Goal: Task Accomplishment & Management: Manage account settings

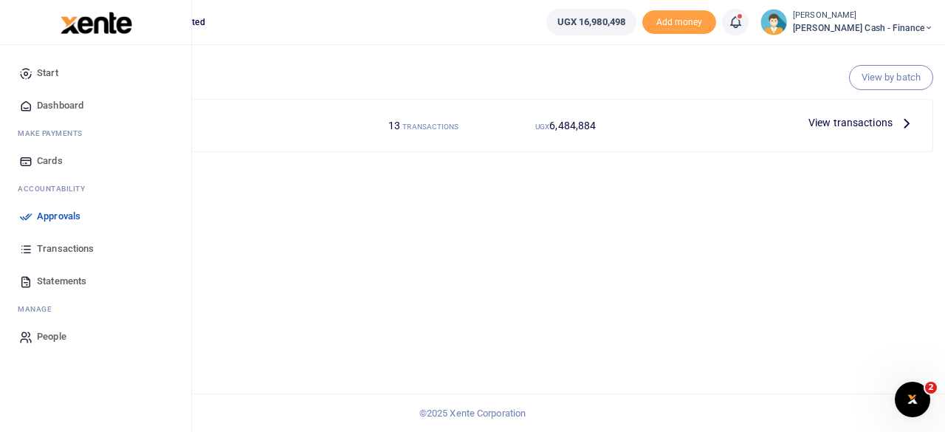
click at [38, 210] on span "Approvals" at bounding box center [59, 216] width 44 height 15
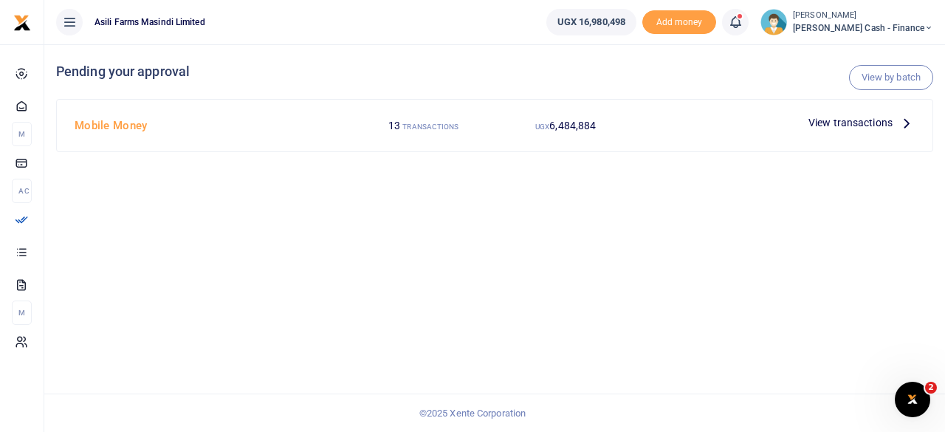
click at [898, 114] on icon at bounding box center [906, 122] width 16 height 16
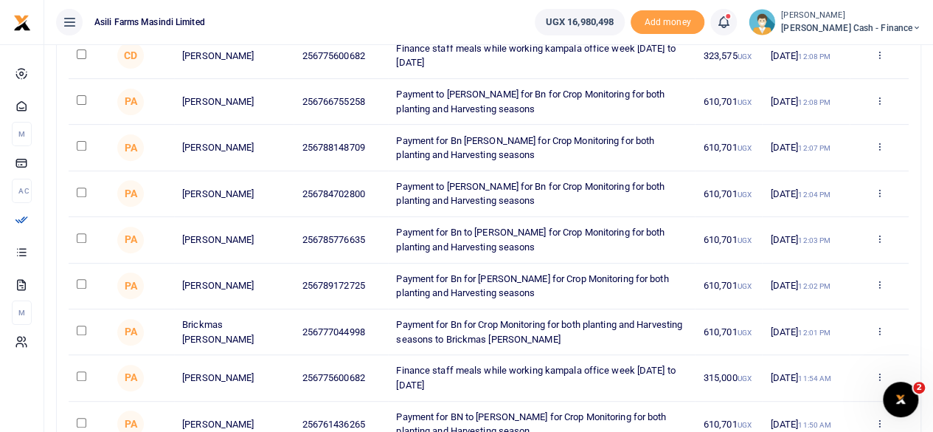
scroll to position [221, 0]
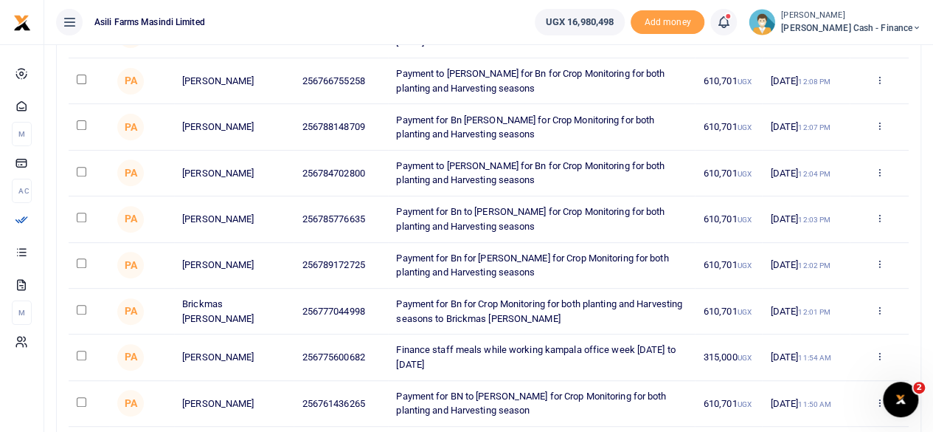
click at [77, 354] on input "checkbox" at bounding box center [82, 356] width 10 height 10
checkbox input "true"
click at [880, 358] on icon at bounding box center [879, 356] width 10 height 10
click at [816, 294] on link "Decline" at bounding box center [825, 301] width 117 height 21
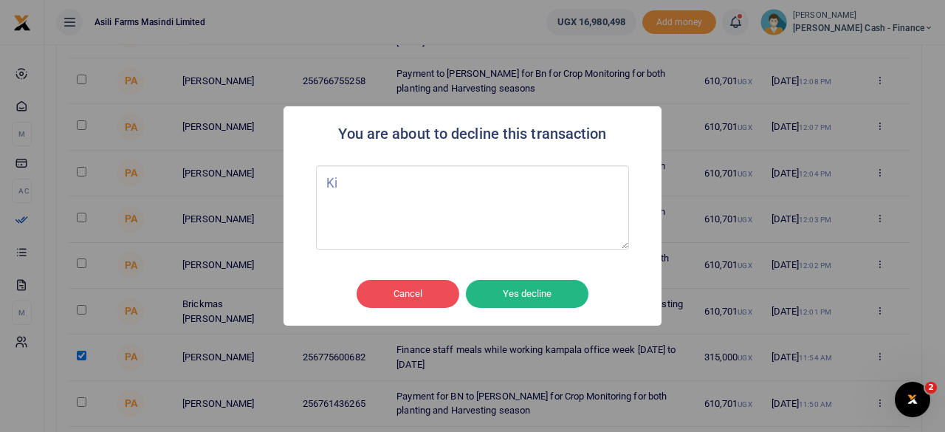
type textarea "K"
type textarea "Cancelled"
click at [527, 300] on button "Yes decline" at bounding box center [527, 294] width 122 height 28
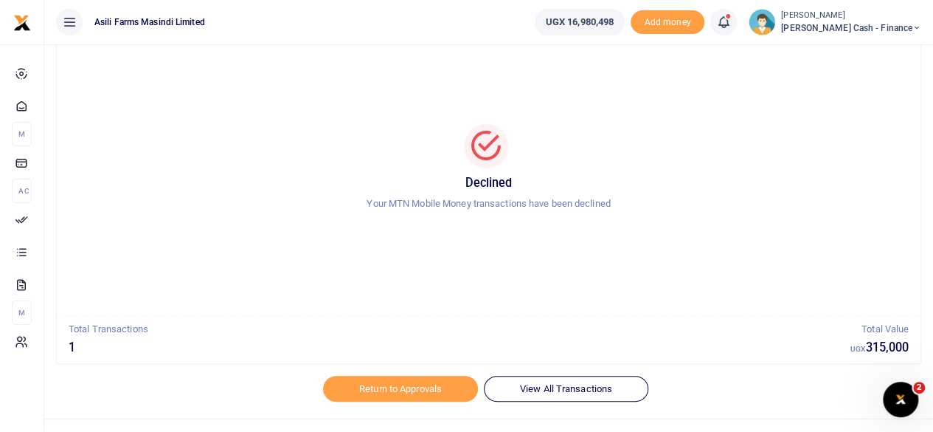
scroll to position [74, 0]
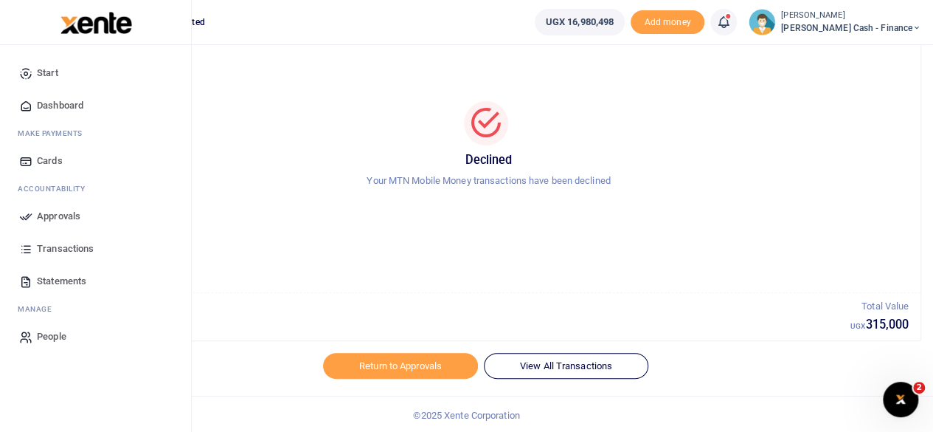
click at [47, 215] on span "Approvals" at bounding box center [59, 216] width 44 height 15
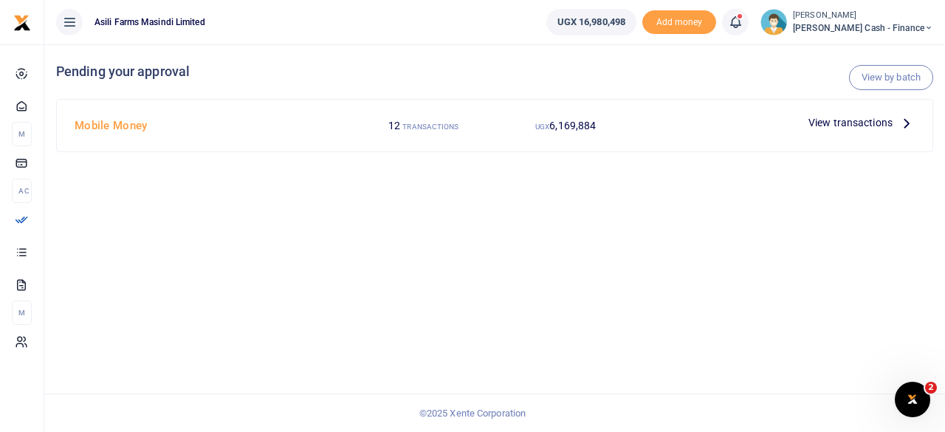
click at [897, 119] on p "View transactions" at bounding box center [861, 122] width 106 height 16
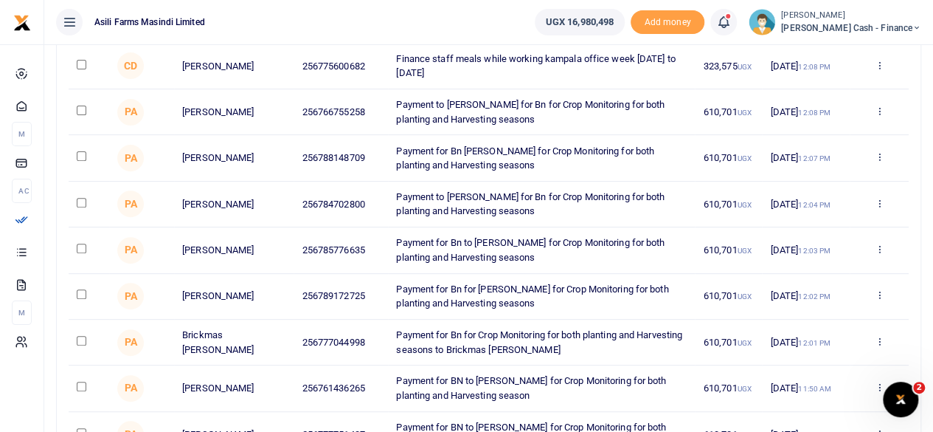
scroll to position [221, 0]
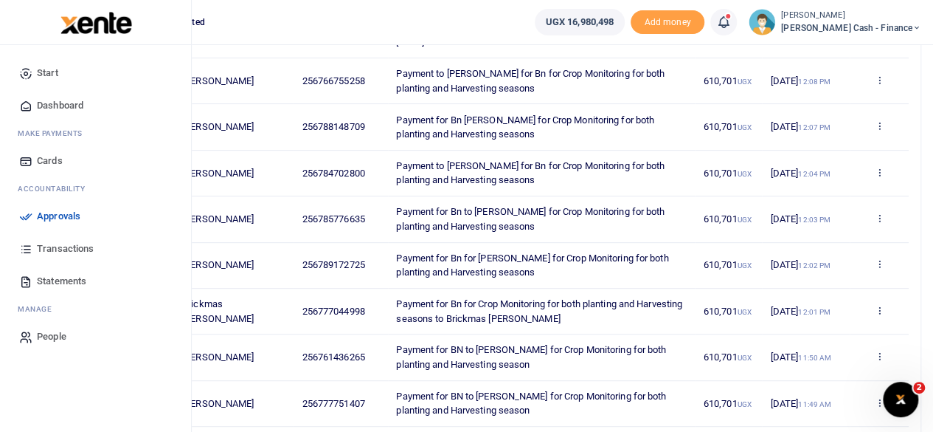
click at [64, 248] on span "Transactions" at bounding box center [65, 248] width 57 height 15
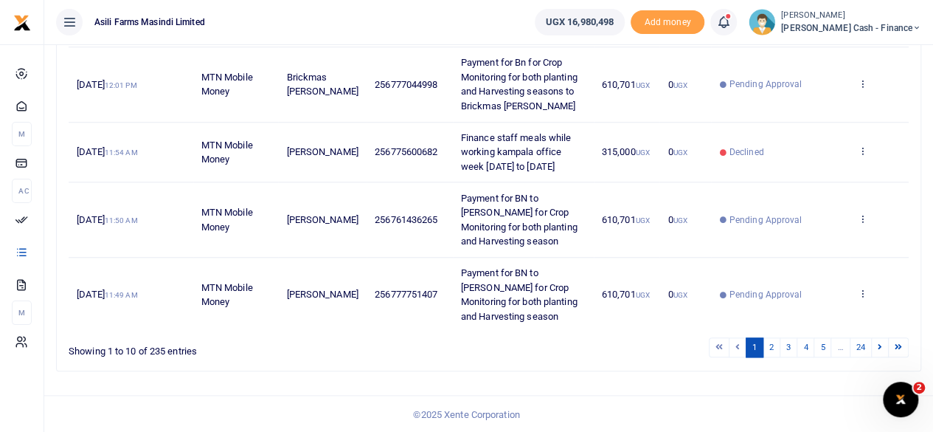
scroll to position [664, 0]
click at [781, 355] on link "2" at bounding box center [772, 346] width 18 height 20
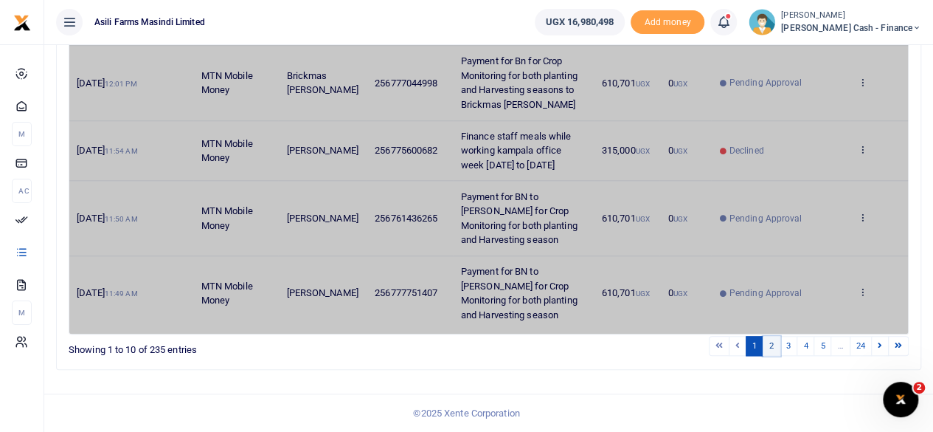
click at [776, 356] on link "2" at bounding box center [772, 346] width 18 height 20
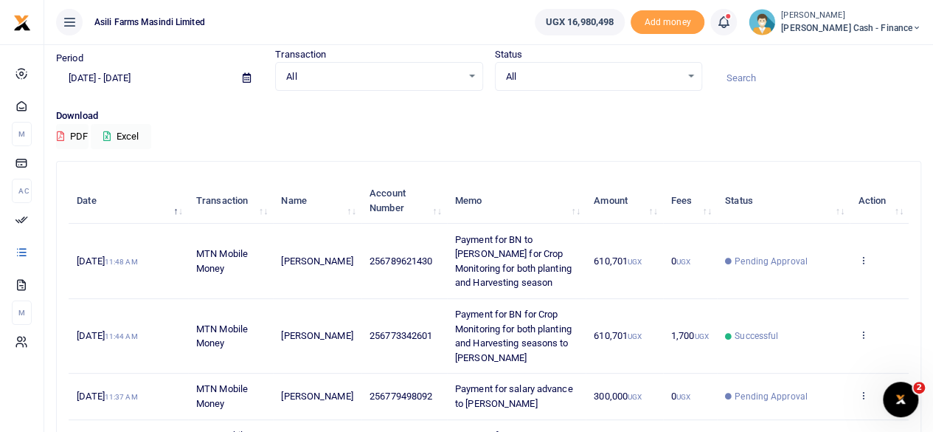
scroll to position [74, 0]
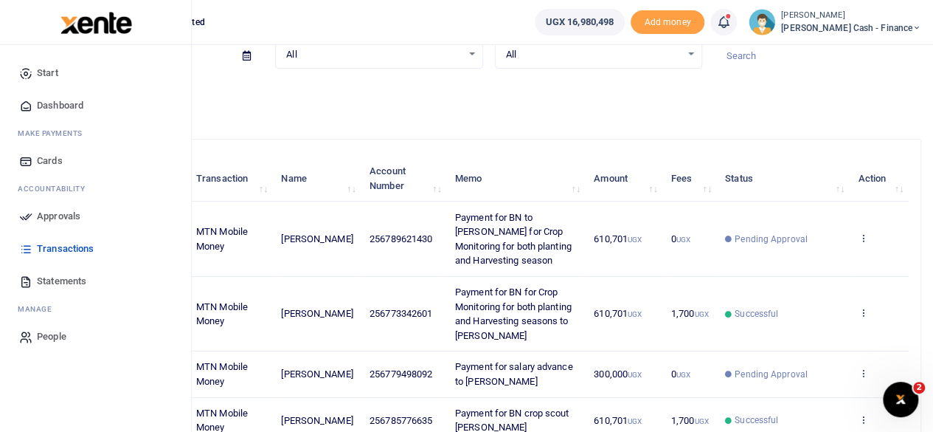
click at [46, 214] on span "Approvals" at bounding box center [59, 216] width 44 height 15
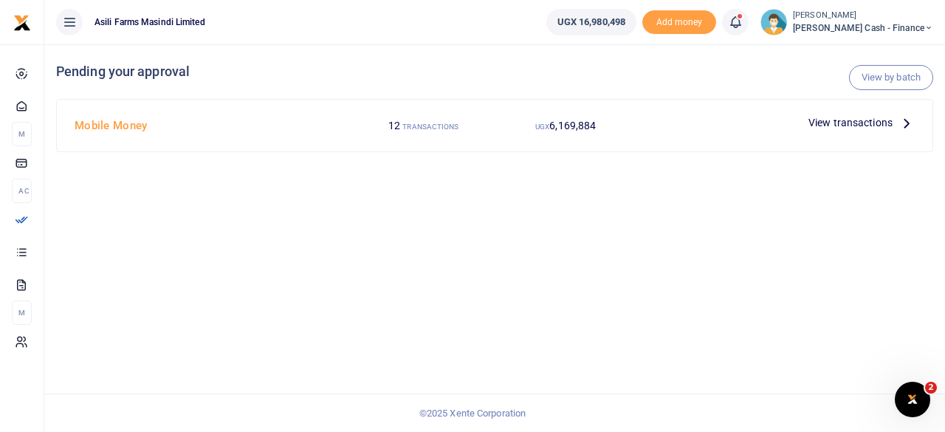
click at [893, 127] on p "View transactions" at bounding box center [861, 122] width 106 height 16
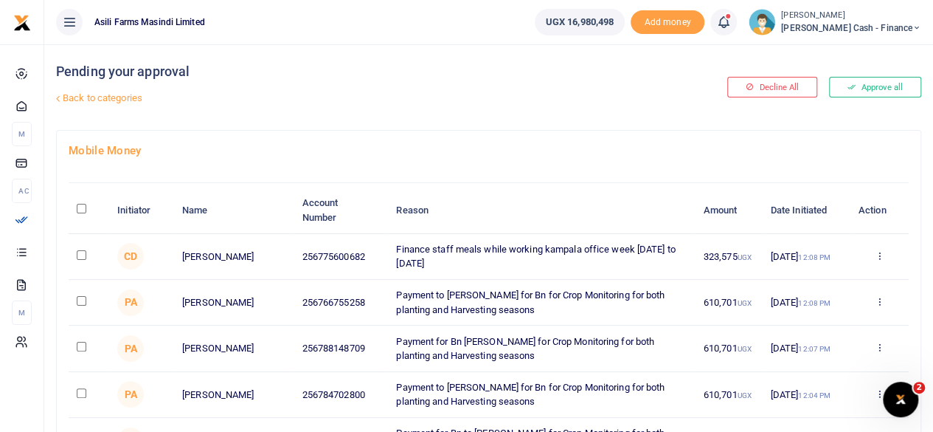
click at [83, 253] on input "checkbox" at bounding box center [82, 255] width 10 height 10
checkbox input "true"
click at [886, 255] on div "Approve Decline Details" at bounding box center [879, 256] width 43 height 15
click at [879, 253] on icon at bounding box center [879, 255] width 10 height 10
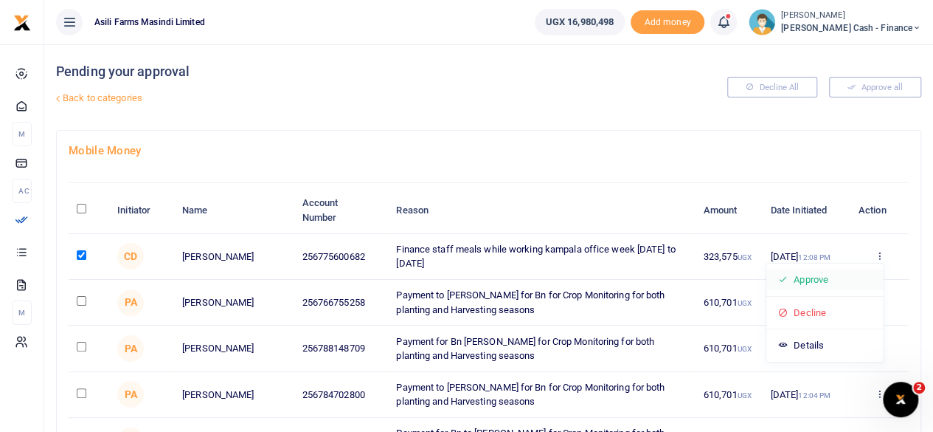
click at [825, 281] on link "Approve" at bounding box center [825, 279] width 117 height 21
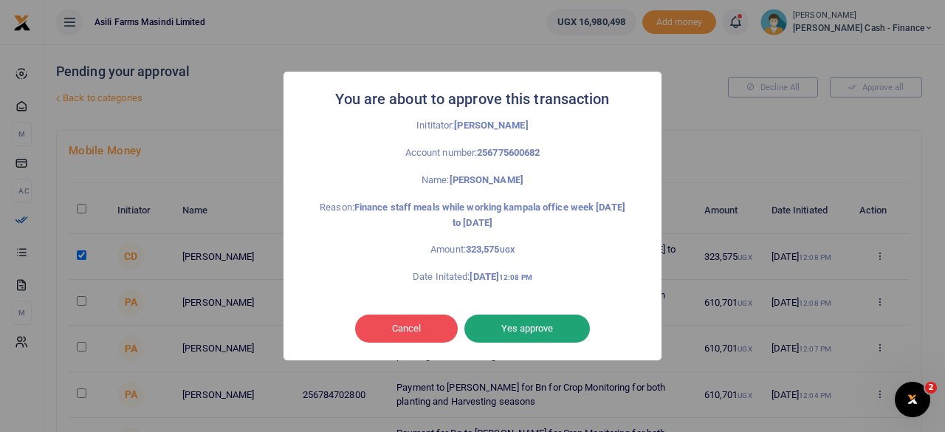
click at [540, 320] on button "Yes approve" at bounding box center [526, 328] width 125 height 28
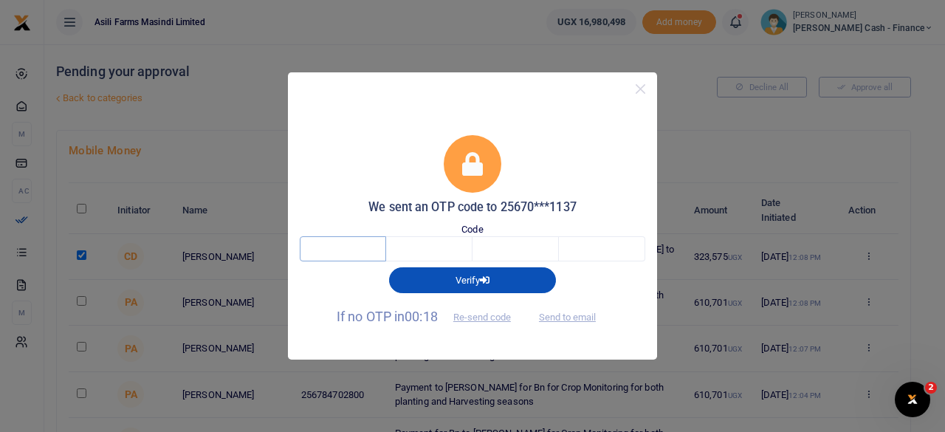
click at [362, 254] on input "text" at bounding box center [343, 248] width 86 height 25
type input "3"
type input "1"
type input "0"
type input "2"
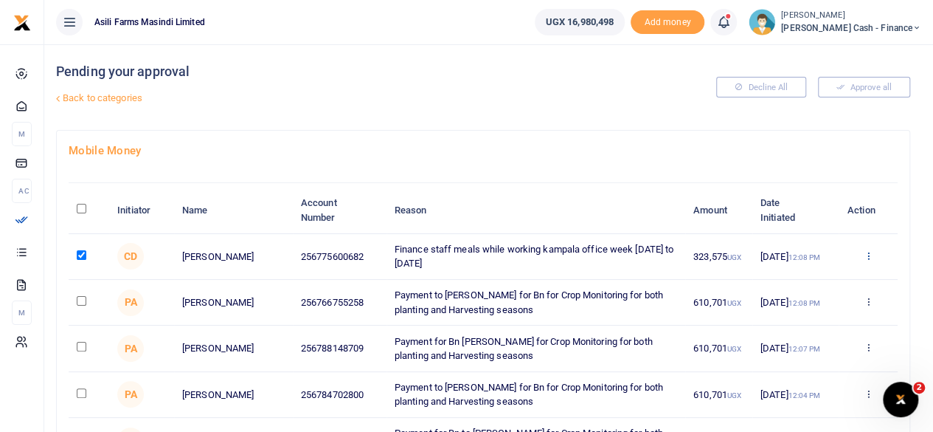
click at [869, 255] on icon at bounding box center [868, 255] width 10 height 10
click at [806, 280] on link "Approve" at bounding box center [814, 279] width 117 height 21
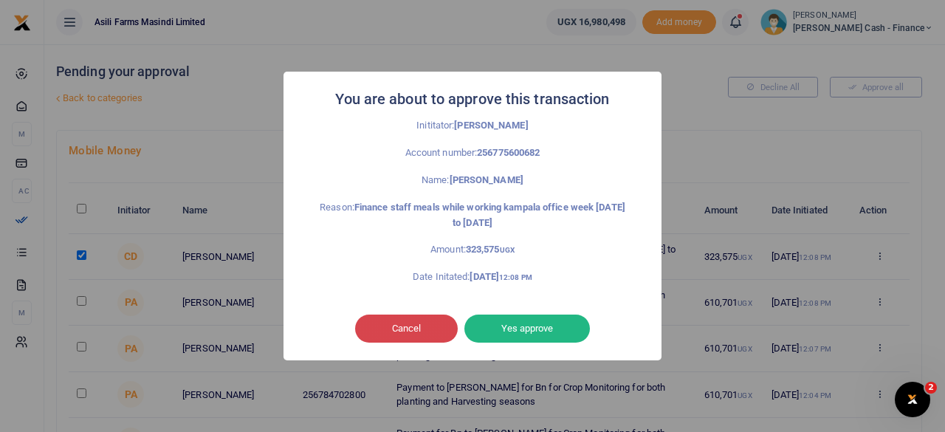
click at [379, 330] on button "Cancel" at bounding box center [406, 328] width 103 height 28
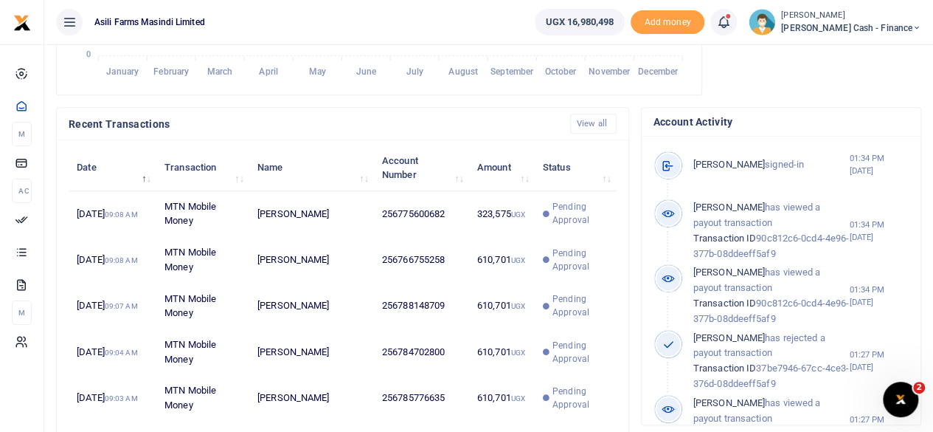
scroll to position [443, 0]
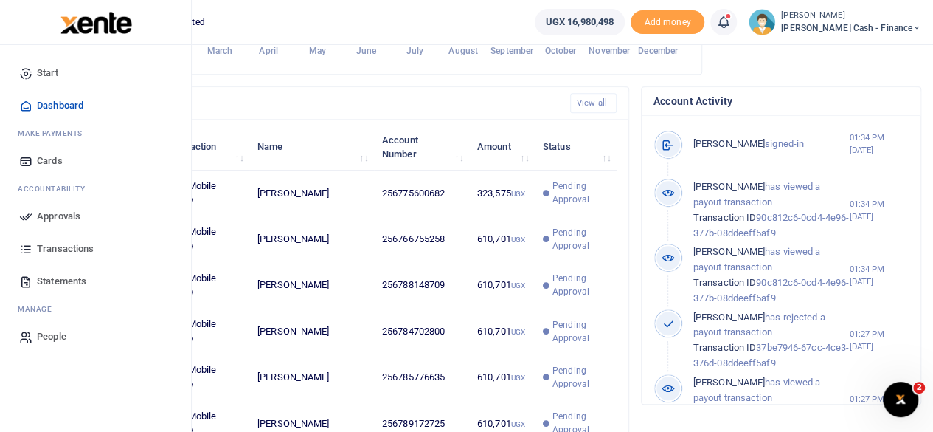
click at [50, 215] on span "Approvals" at bounding box center [59, 216] width 44 height 15
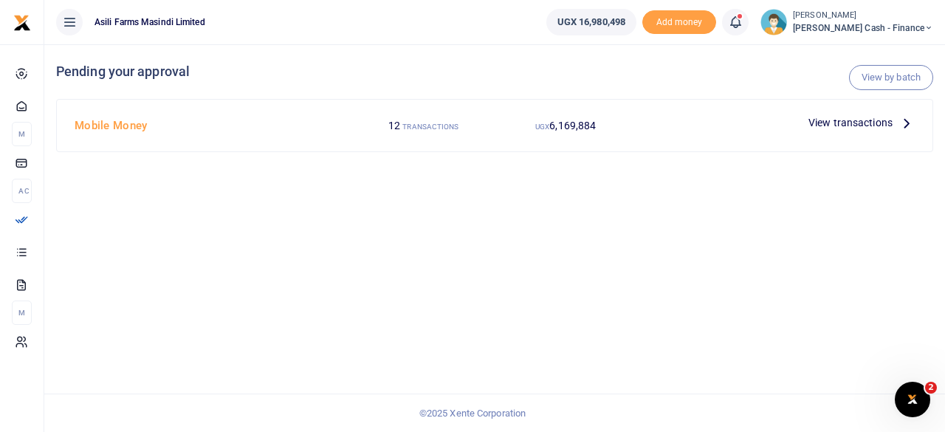
click at [903, 122] on icon at bounding box center [906, 122] width 16 height 16
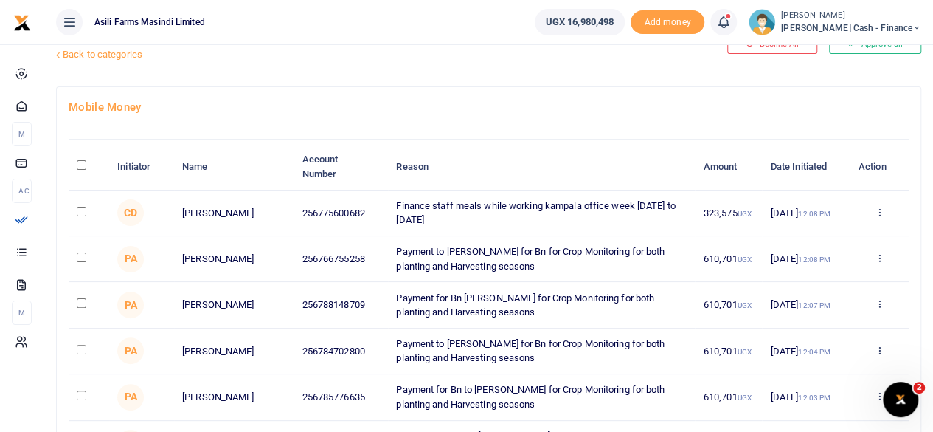
scroll to position [74, 0]
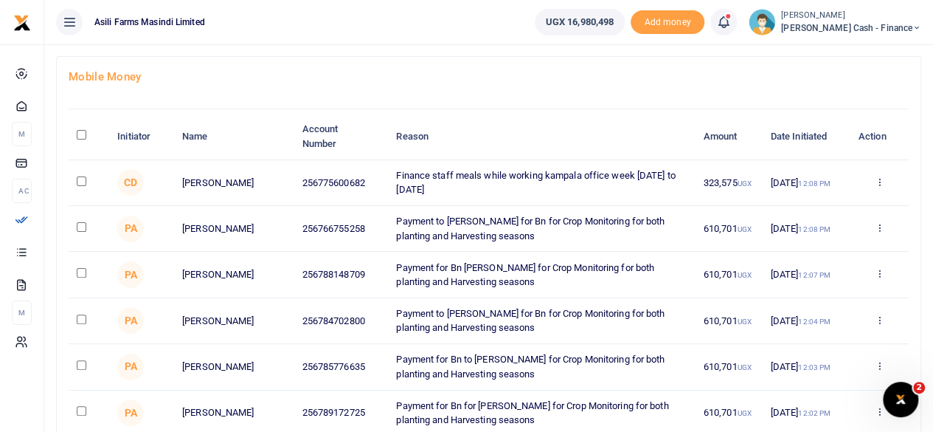
click at [82, 180] on input "checkbox" at bounding box center [82, 181] width 10 height 10
checkbox input "true"
click at [882, 183] on icon at bounding box center [879, 181] width 10 height 10
click at [832, 204] on link "Approve" at bounding box center [825, 206] width 117 height 21
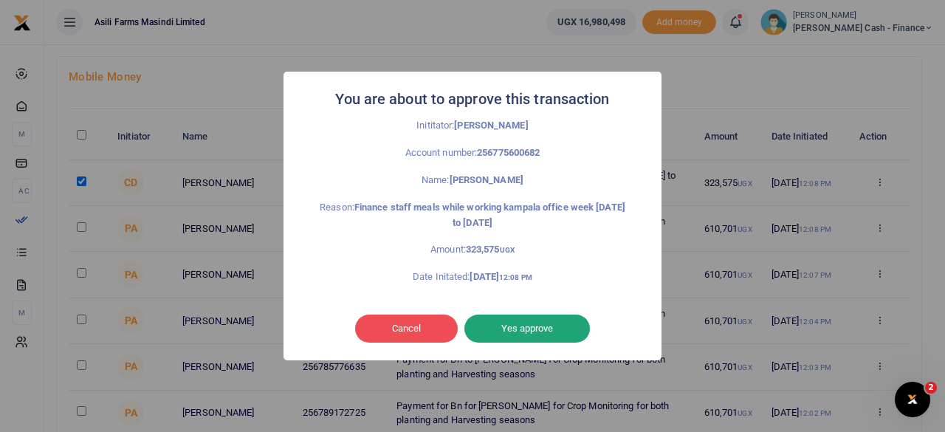
click at [551, 324] on button "Yes approve" at bounding box center [526, 328] width 125 height 28
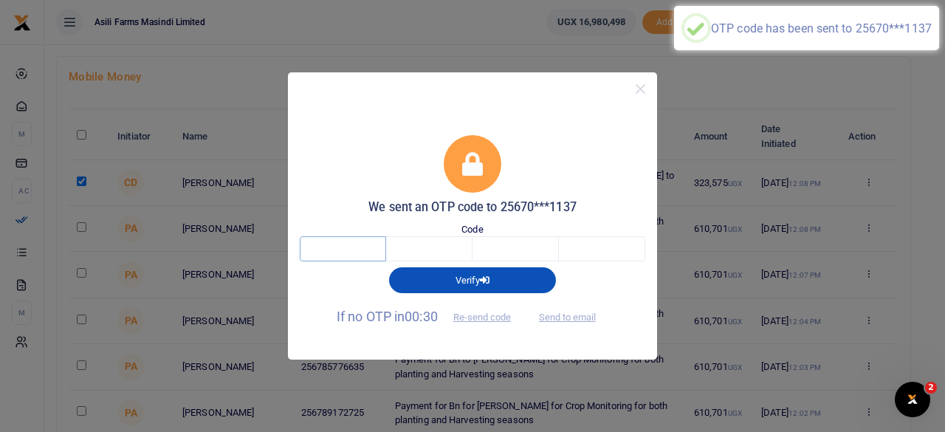
click at [342, 246] on input "text" at bounding box center [343, 248] width 86 height 25
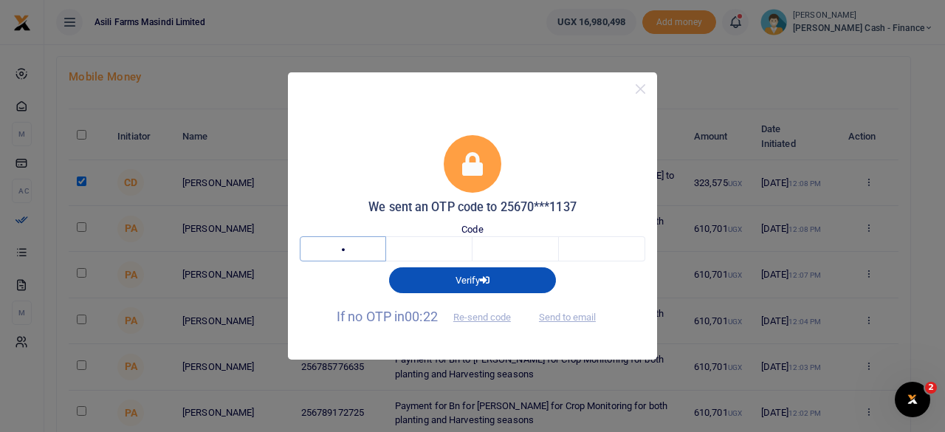
type input "3"
type input "7"
type input "0"
type input "2"
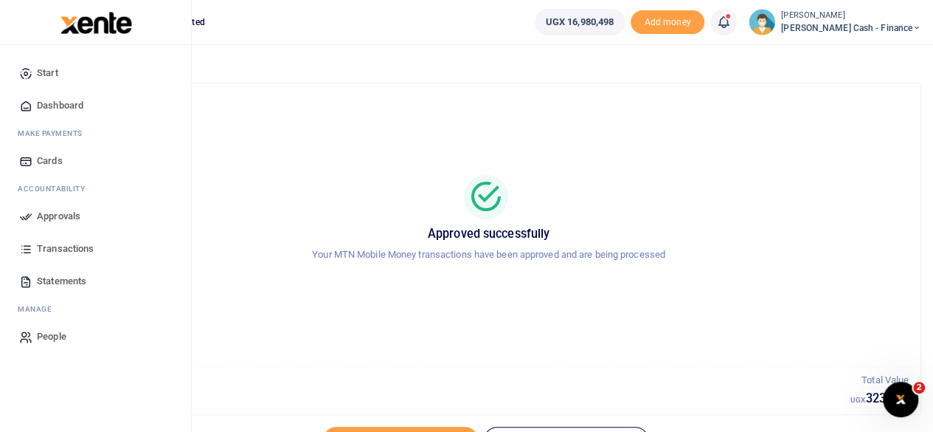
click at [66, 214] on span "Approvals" at bounding box center [59, 216] width 44 height 15
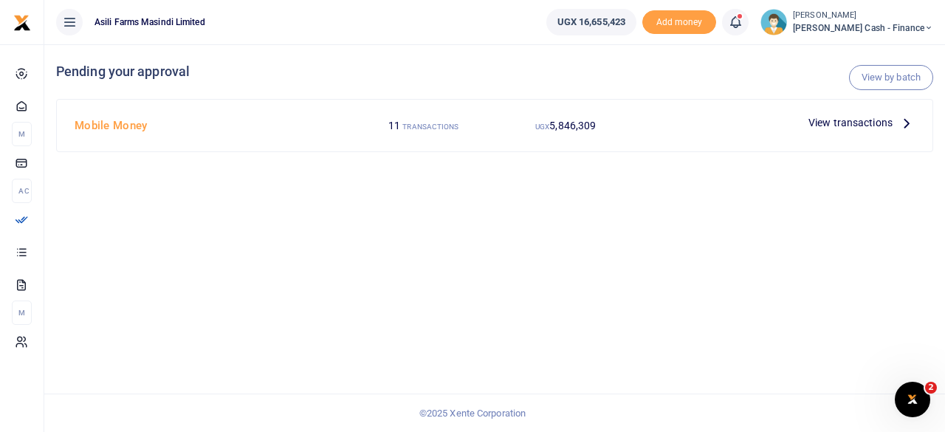
click at [897, 120] on p "View transactions" at bounding box center [861, 122] width 106 height 16
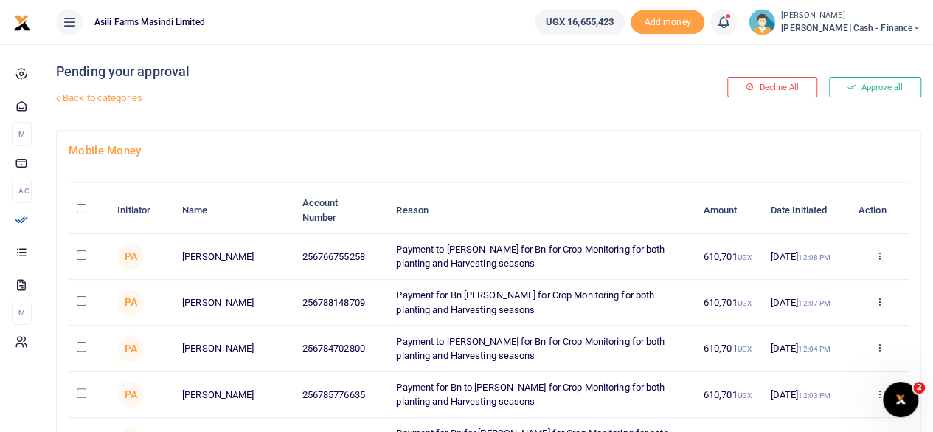
click at [913, 27] on icon at bounding box center [917, 28] width 9 height 10
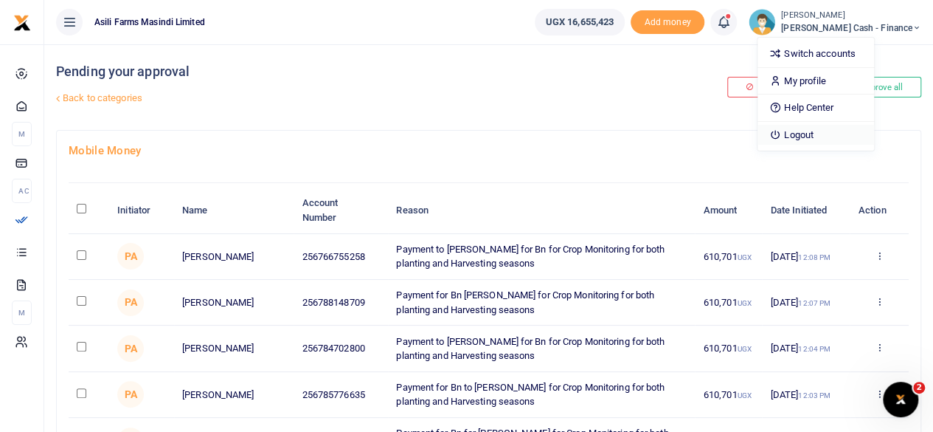
click at [864, 135] on link "Logout" at bounding box center [816, 135] width 117 height 21
